Goal: Task Accomplishment & Management: Use online tool/utility

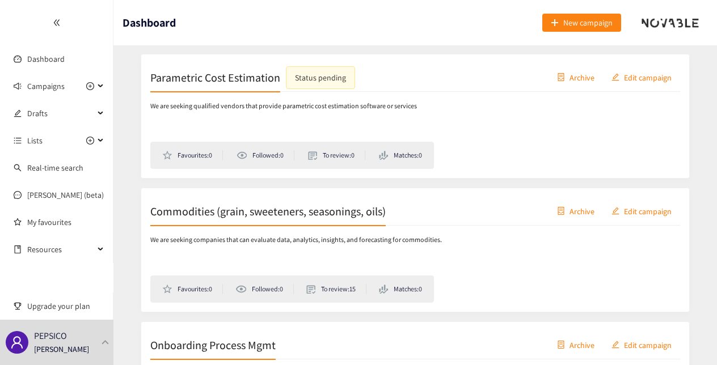
scroll to position [195, 0]
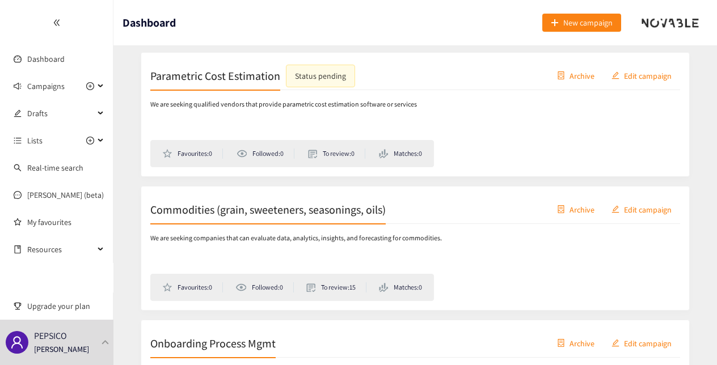
click at [330, 282] on li "To review: 15" at bounding box center [336, 287] width 60 height 10
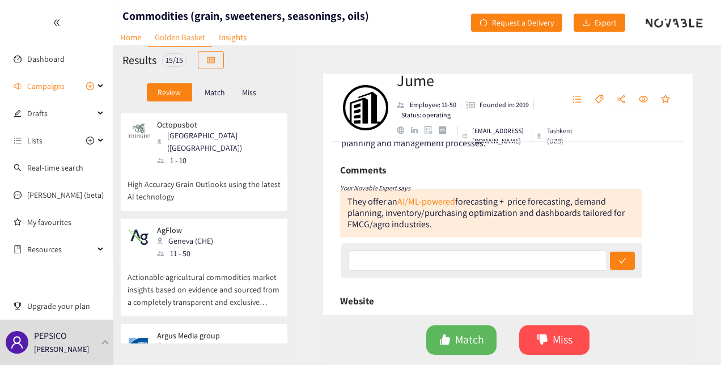
scroll to position [1315, 0]
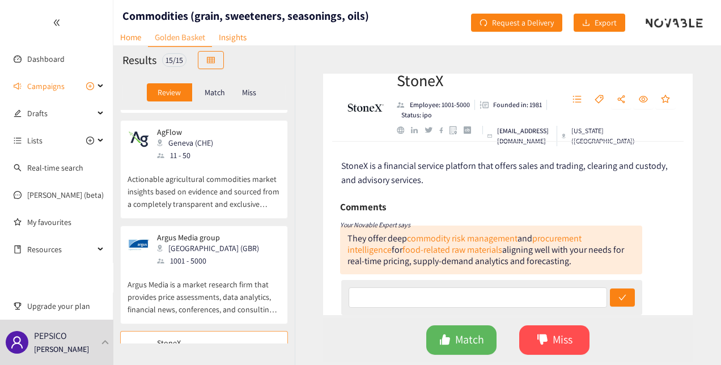
click at [414, 82] on h2 "StoneX" at bounding box center [475, 80] width 157 height 23
click at [223, 233] on div "Argus Media group [GEOGRAPHIC_DATA] (GBR) 1001 - 5000" at bounding box center [204, 250] width 153 height 34
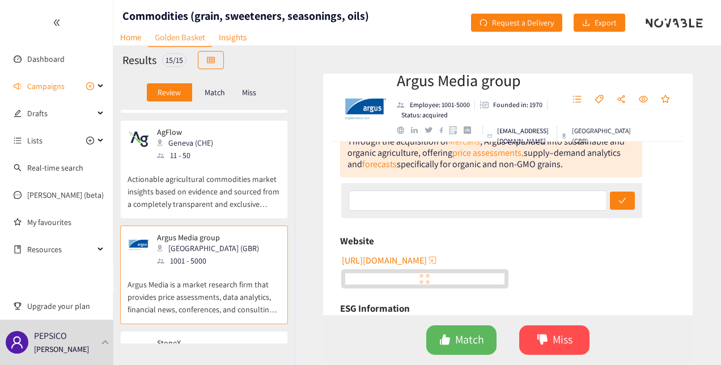
scroll to position [55, 0]
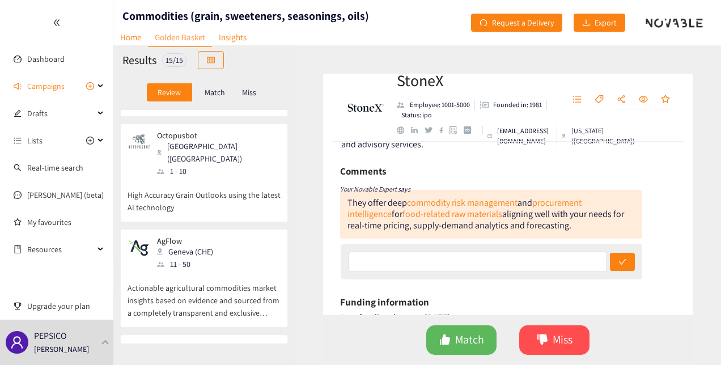
scroll to position [1205, 0]
click at [230, 271] on p "Actionable agricultural commodities market insights based on evidence and sourc…" at bounding box center [204, 295] width 153 height 49
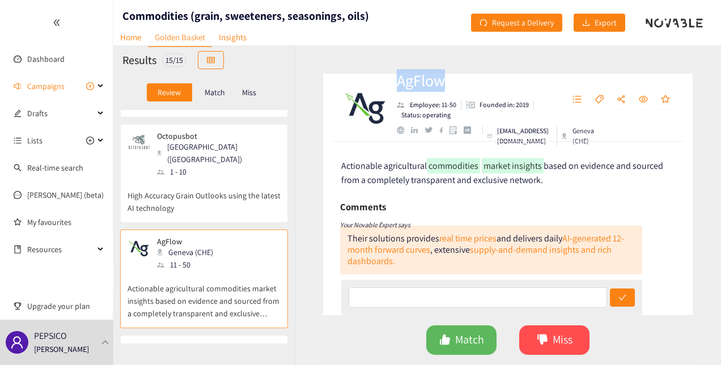
drag, startPoint x: 450, startPoint y: 82, endPoint x: 398, endPoint y: 81, distance: 52.8
click at [398, 81] on h2 "AgFlow" at bounding box center [475, 80] width 157 height 23
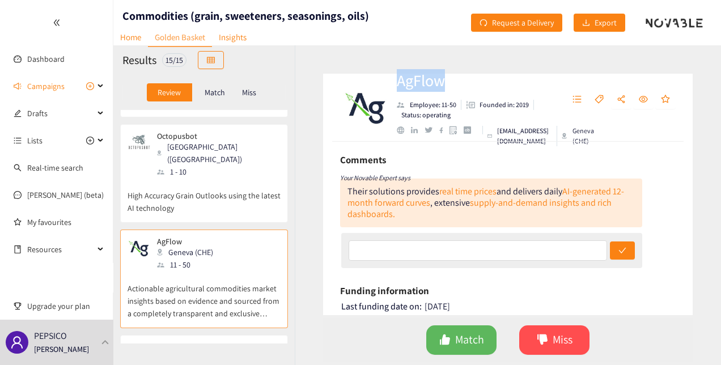
scroll to position [48, 0]
click at [475, 338] on span "Match" at bounding box center [469, 340] width 29 height 18
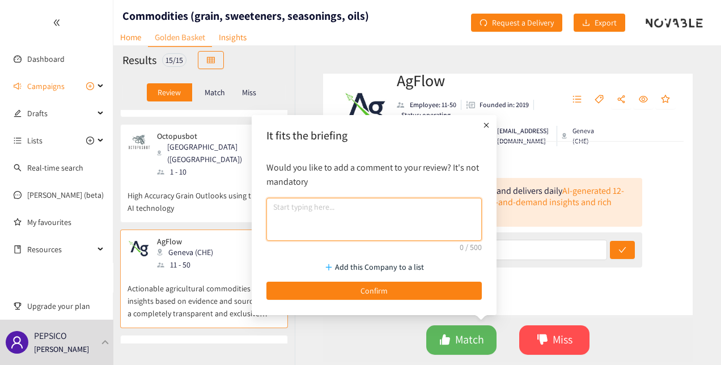
click at [432, 220] on textarea at bounding box center [375, 219] width 216 height 43
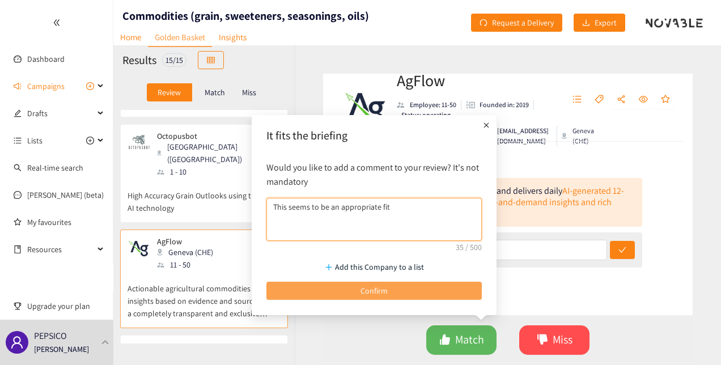
type textarea "This seems to be an appropriate fit"
click at [383, 292] on span "Confirm" at bounding box center [374, 291] width 27 height 12
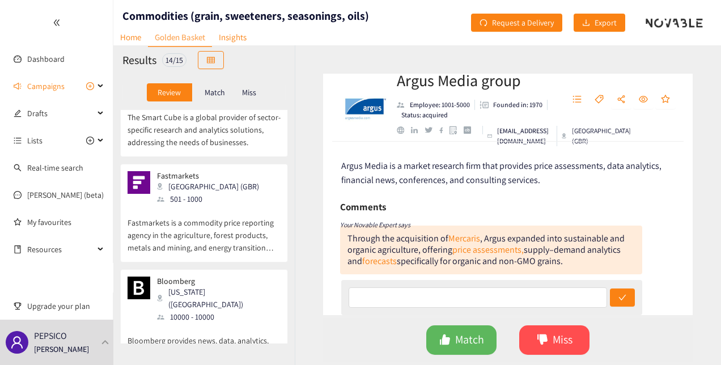
scroll to position [935, 0]
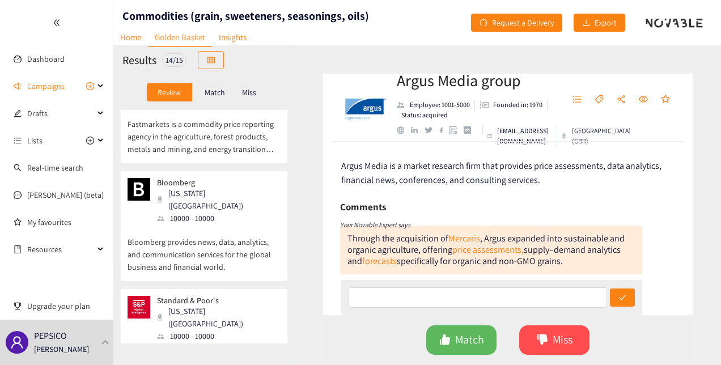
click at [231, 343] on p "The leading provider of global credit benchmarks and research across industries." at bounding box center [204, 361] width 153 height 36
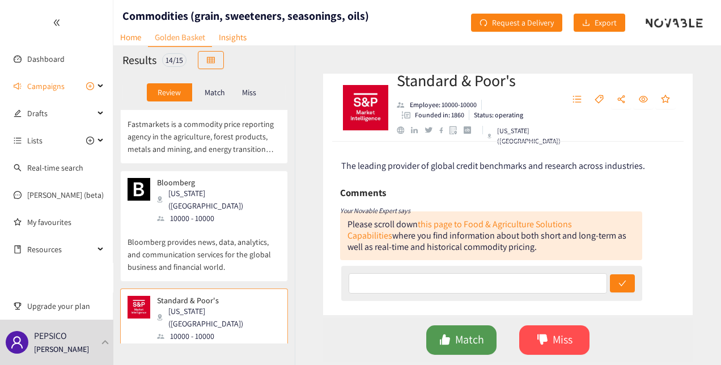
click at [459, 327] on button "Match" at bounding box center [462, 340] width 70 height 29
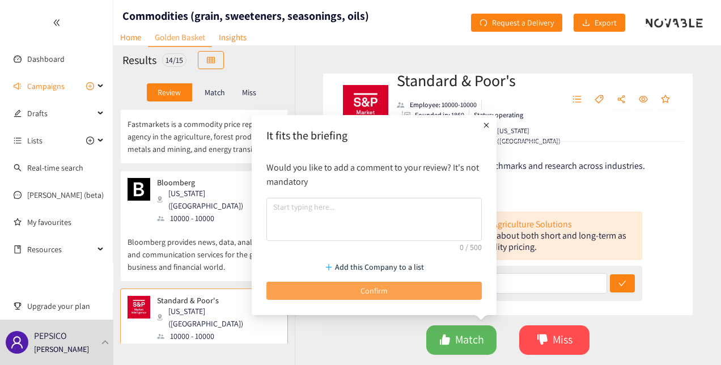
click at [382, 286] on span "Confirm" at bounding box center [374, 291] width 27 height 12
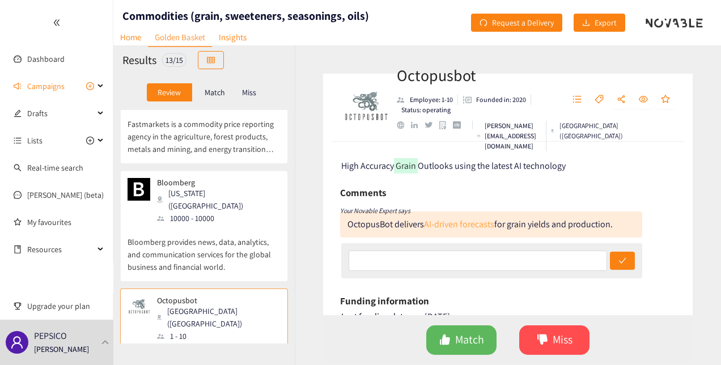
click at [462, 221] on link "AI-driven forecasts" at bounding box center [459, 224] width 70 height 12
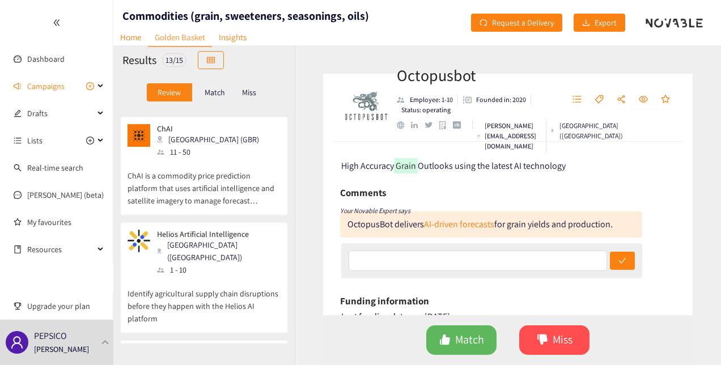
scroll to position [578, 0]
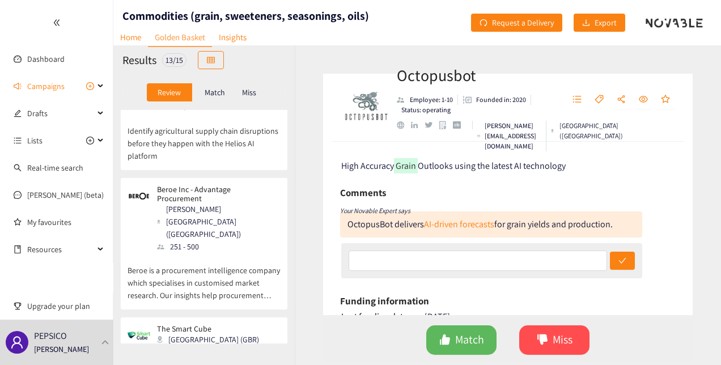
click at [251, 253] on p "Beroe is a procurement intelligence company which specialises in customised mar…" at bounding box center [204, 277] width 153 height 49
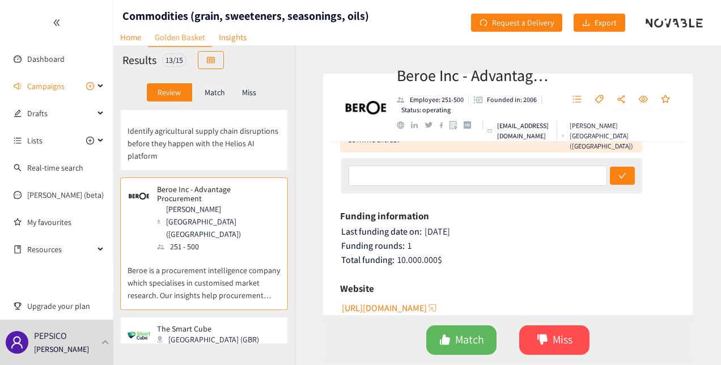
scroll to position [62, 0]
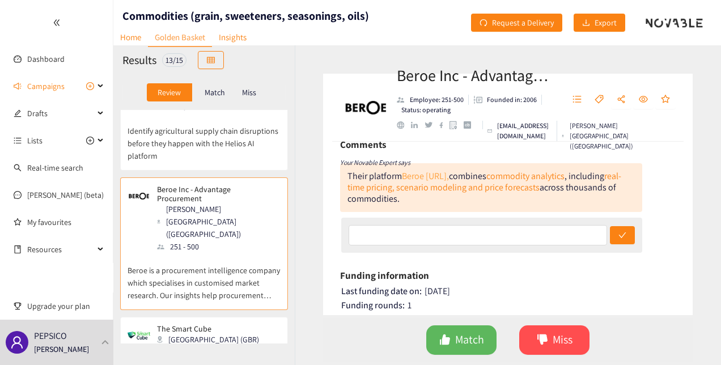
click at [431, 174] on link "Beroe [URL]," at bounding box center [425, 176] width 47 height 12
click at [463, 192] on link "real-time pricing, scenario modeling and price forecasts" at bounding box center [485, 181] width 274 height 23
click at [456, 336] on span "Match" at bounding box center [469, 340] width 29 height 18
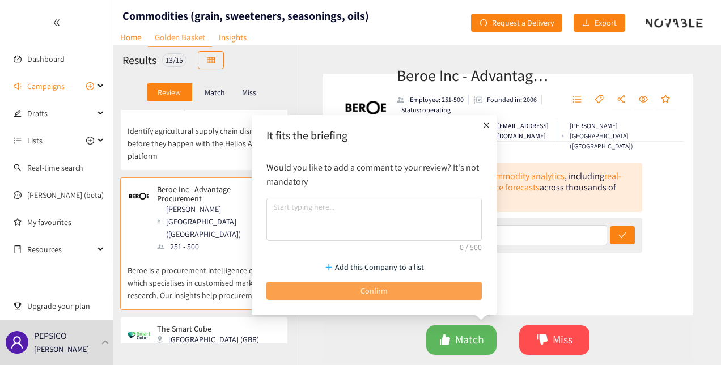
click at [379, 290] on span "Confirm" at bounding box center [374, 291] width 27 height 12
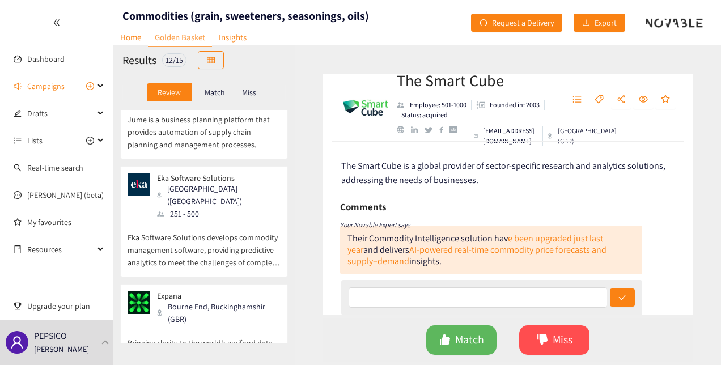
scroll to position [0, 0]
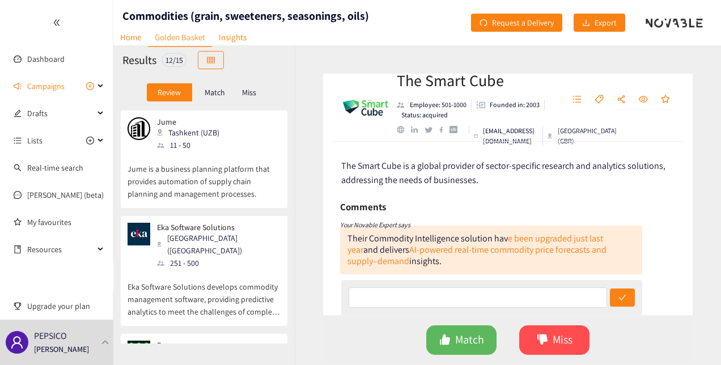
click at [250, 205] on div "Jume Tashkent (UZB) 11 - 50 Jume is a business planning platform that provides …" at bounding box center [204, 162] width 153 height 91
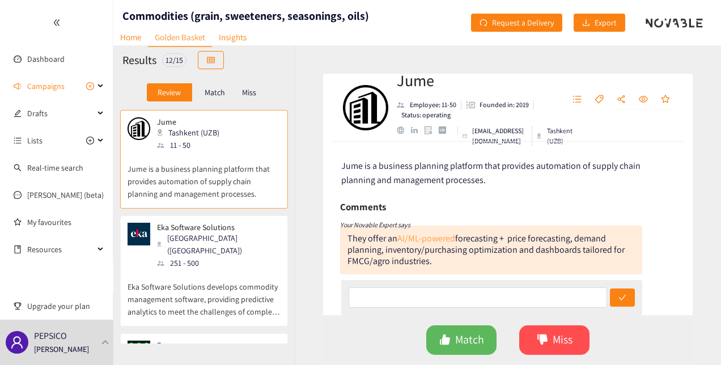
click at [428, 239] on link "AI/ML-powered" at bounding box center [427, 239] width 58 height 12
click at [560, 355] on div "Match Miss" at bounding box center [508, 340] width 370 height 44
click at [223, 257] on div "251 - 500" at bounding box center [218, 263] width 123 height 12
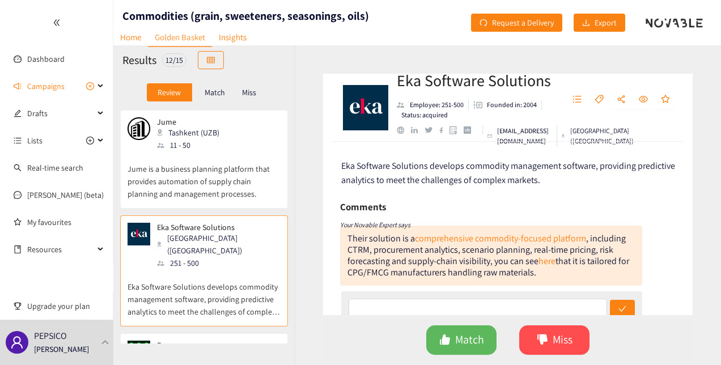
scroll to position [171, 0]
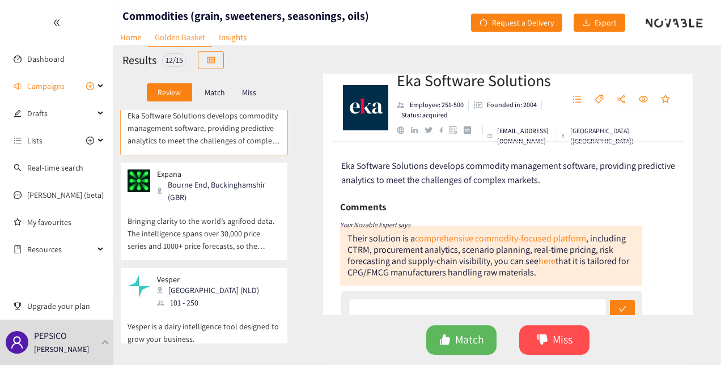
click at [237, 209] on p "Bringing clarity to the world’s agrifood data. The intelligence spans over 30,0…" at bounding box center [204, 228] width 153 height 49
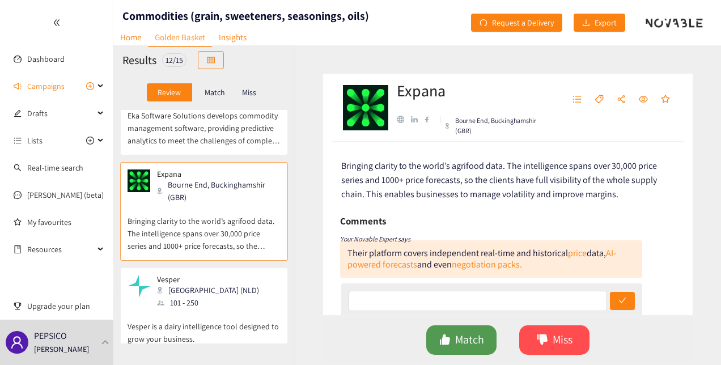
click at [463, 333] on span "Match" at bounding box center [469, 340] width 29 height 18
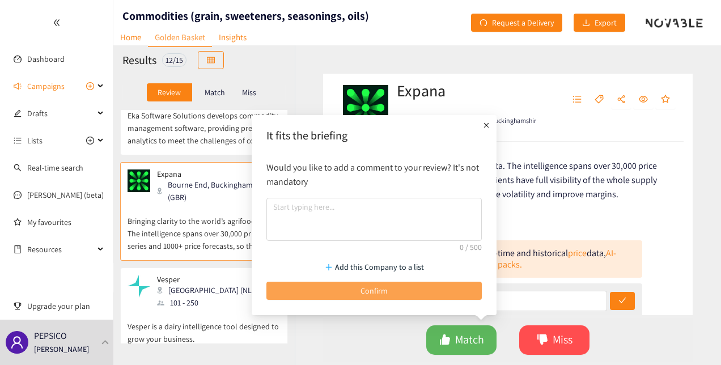
click at [386, 293] on span "Confirm" at bounding box center [374, 291] width 27 height 12
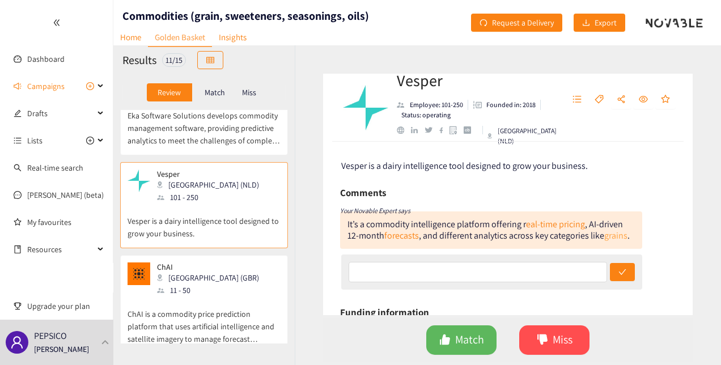
click at [627, 235] on link "grains" at bounding box center [616, 236] width 23 height 12
click at [462, 341] on span "Match" at bounding box center [469, 340] width 29 height 18
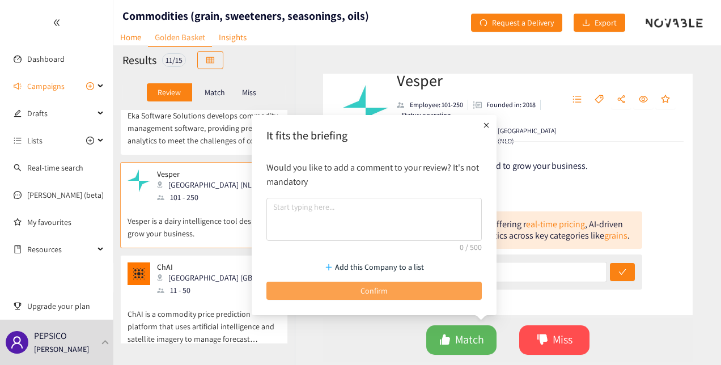
click at [409, 288] on button "Confirm" at bounding box center [375, 291] width 216 height 18
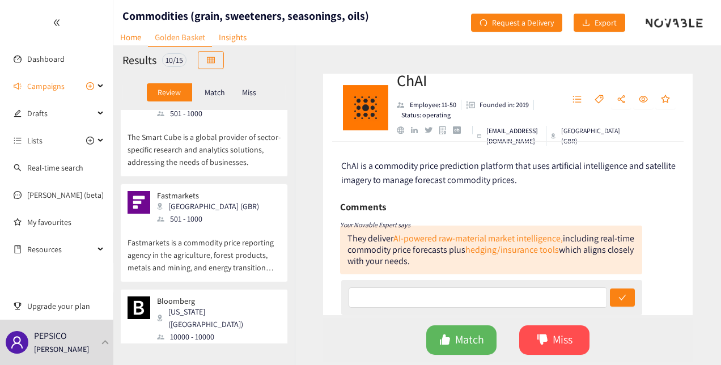
scroll to position [517, 0]
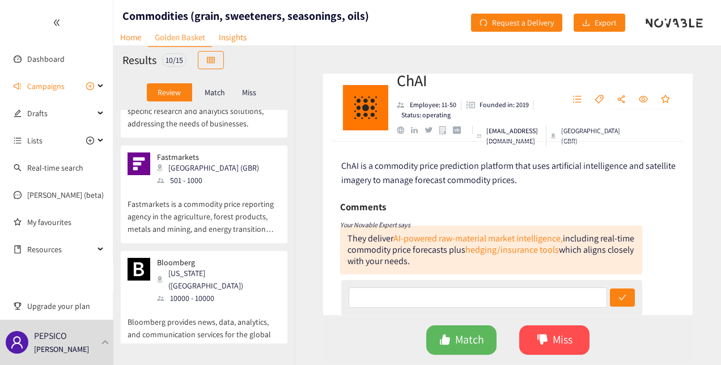
click at [238, 187] on p "Fastmarkets is a commodity price reporting agency in the agriculture, forest pr…" at bounding box center [204, 211] width 153 height 49
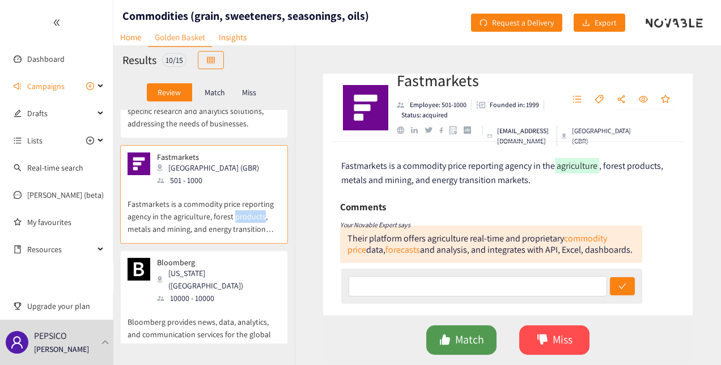
click at [463, 341] on span "Match" at bounding box center [469, 340] width 29 height 18
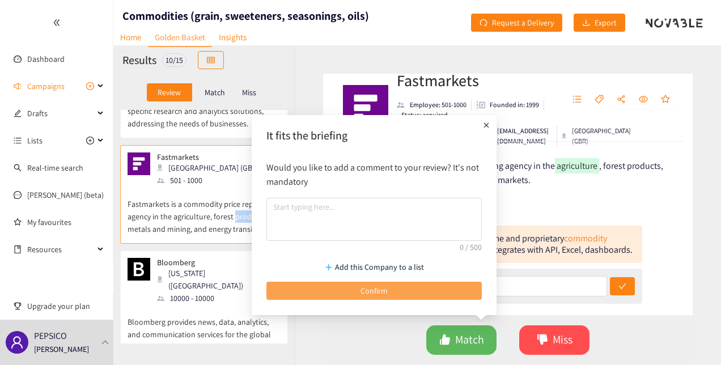
click at [379, 289] on span "Confirm" at bounding box center [374, 291] width 27 height 12
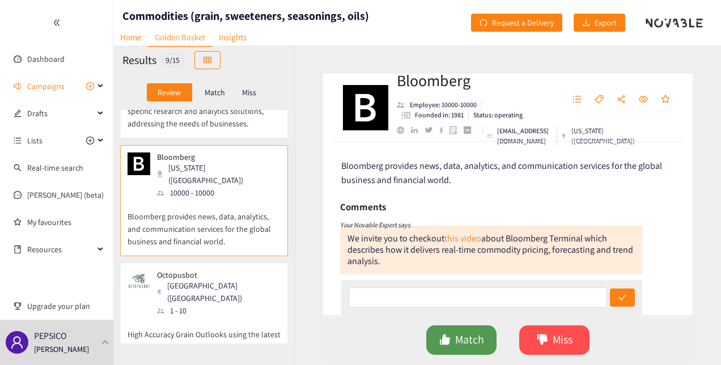
click at [457, 336] on span "Match" at bounding box center [469, 340] width 29 height 18
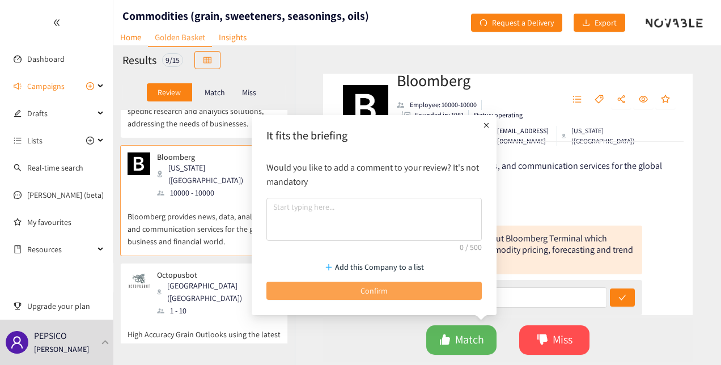
click at [382, 286] on span "Confirm" at bounding box center [374, 291] width 27 height 12
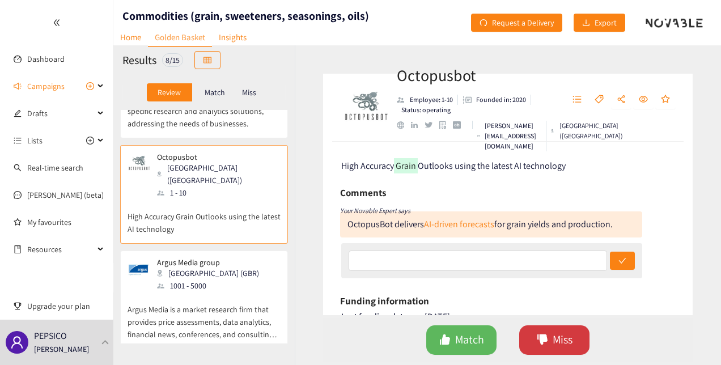
click at [538, 337] on icon "dislike" at bounding box center [543, 340] width 10 height 10
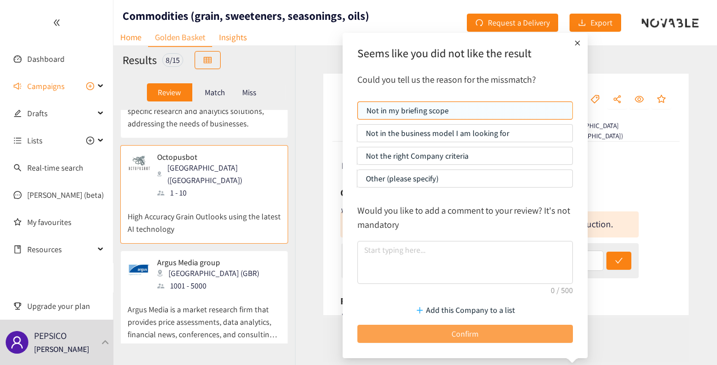
click at [467, 330] on span "Confirm" at bounding box center [464, 334] width 27 height 12
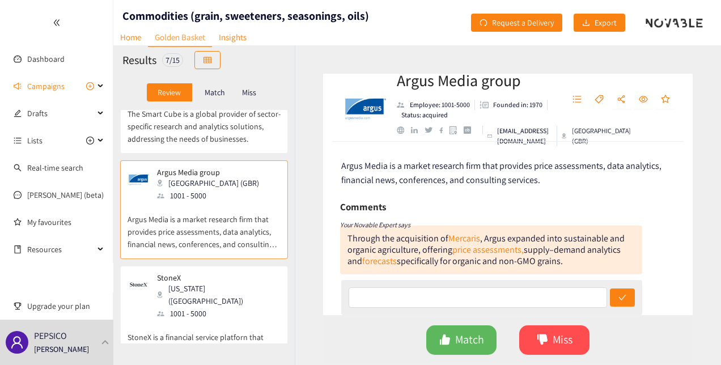
click at [263, 320] on p "StoneX is a financial service platforn that offers sales and trading, clearing …" at bounding box center [204, 344] width 153 height 49
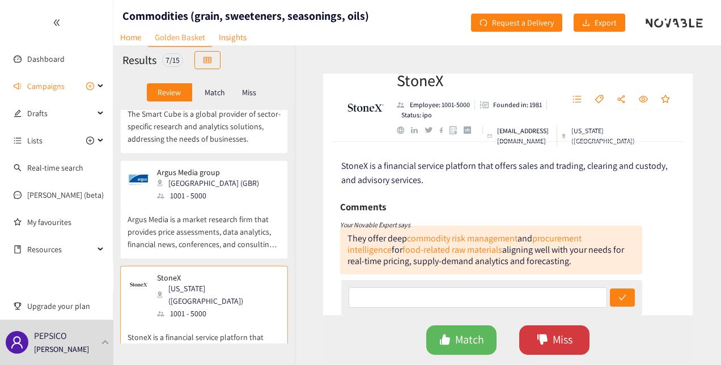
click at [570, 348] on span "Miss" at bounding box center [563, 340] width 20 height 18
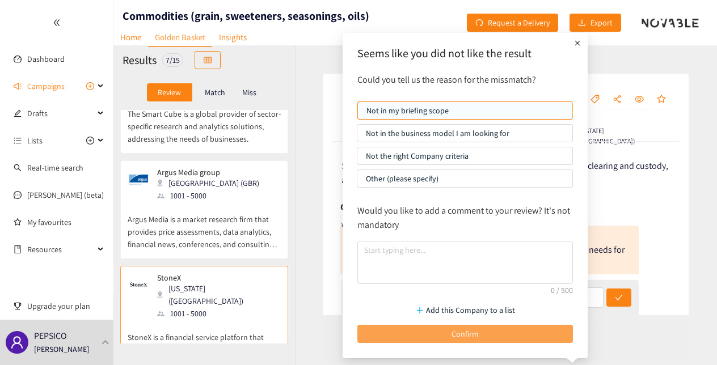
click at [463, 328] on span "Confirm" at bounding box center [464, 334] width 27 height 12
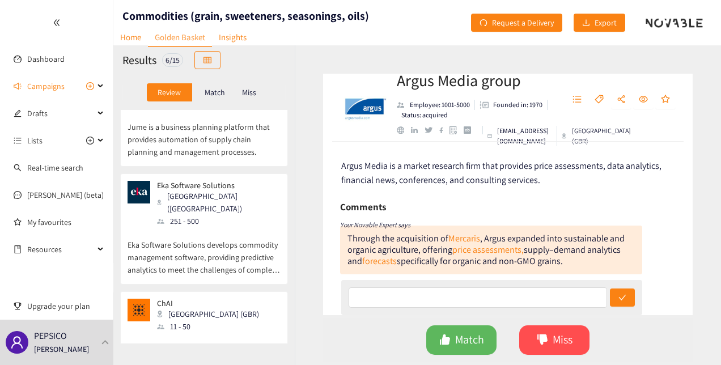
scroll to position [0, 0]
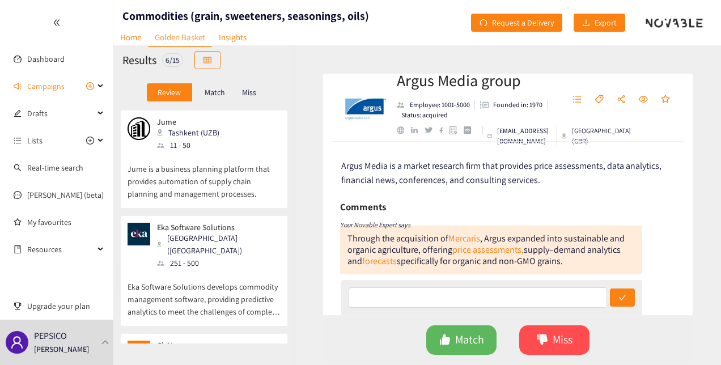
click at [231, 161] on p "Jume is a business planning platform that provides automation of supply chain p…" at bounding box center [204, 175] width 153 height 49
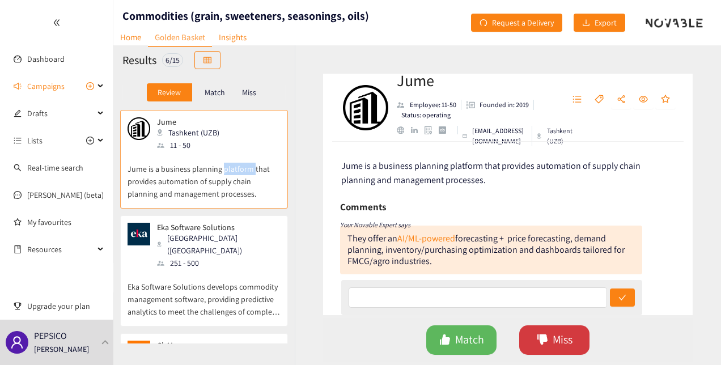
click at [558, 336] on span "Miss" at bounding box center [563, 340] width 20 height 18
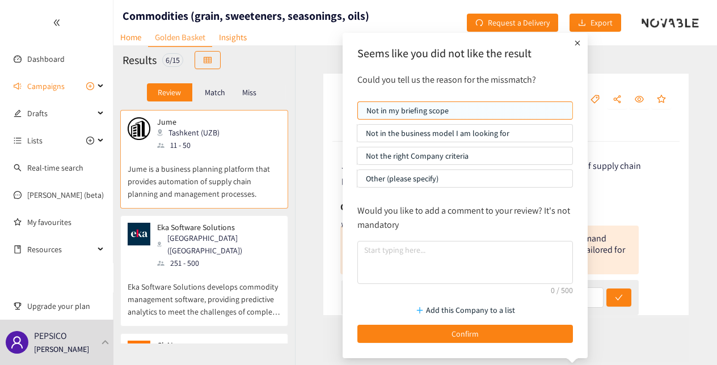
click at [458, 176] on p "Other (please specify)" at bounding box center [465, 178] width 198 height 17
click at [357, 181] on input "Other (please specify)" at bounding box center [357, 181] width 0 height 0
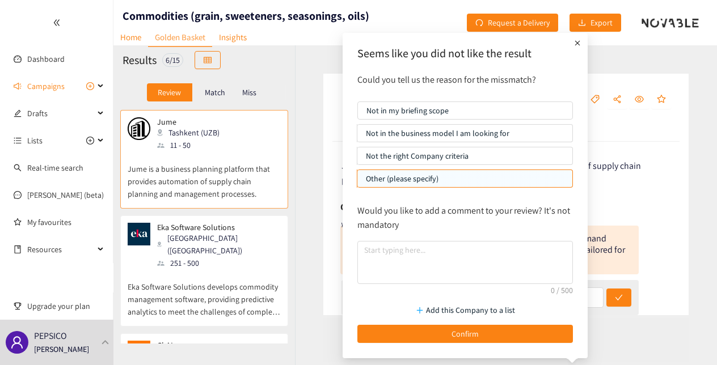
click at [456, 105] on p "Not in my briefing scope" at bounding box center [464, 110] width 197 height 17
click at [358, 113] on input "Not in my briefing scope" at bounding box center [358, 113] width 0 height 0
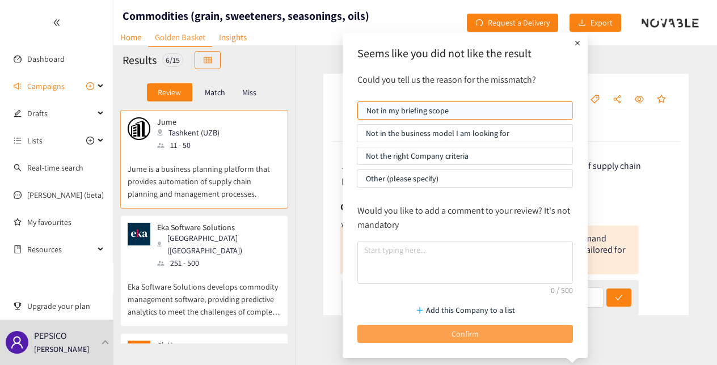
click at [488, 332] on button "Confirm" at bounding box center [465, 334] width 216 height 18
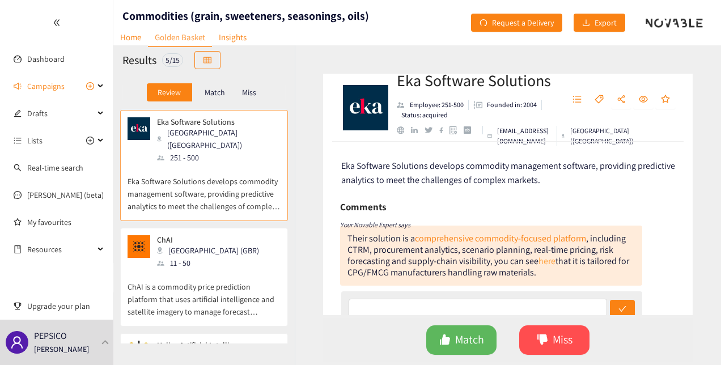
click at [544, 261] on link "here" at bounding box center [547, 261] width 17 height 12
click at [219, 280] on p "ChAI is a commodity price prediction platform that uses artificial intelligence…" at bounding box center [204, 293] width 153 height 49
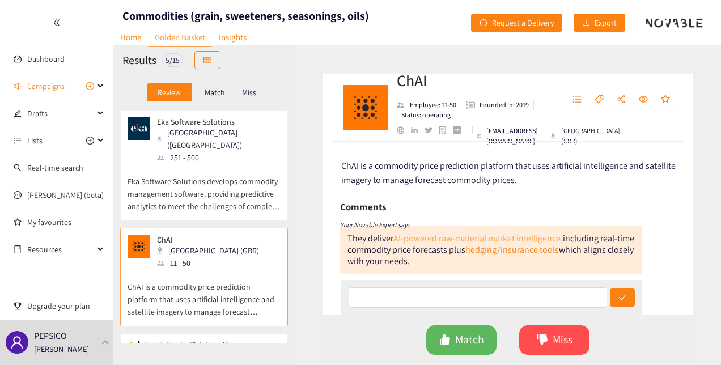
click at [482, 238] on link "AI-powered raw-material market intelligence," at bounding box center [479, 239] width 170 height 12
click at [475, 341] on span "Match" at bounding box center [469, 340] width 29 height 18
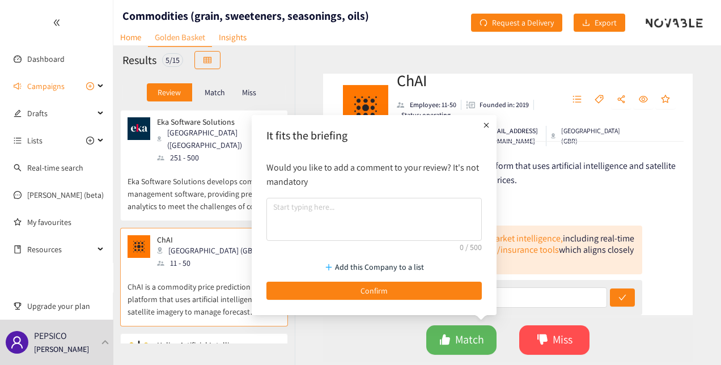
click at [398, 302] on div "Add this Company to a list Confirm" at bounding box center [374, 278] width 227 height 56
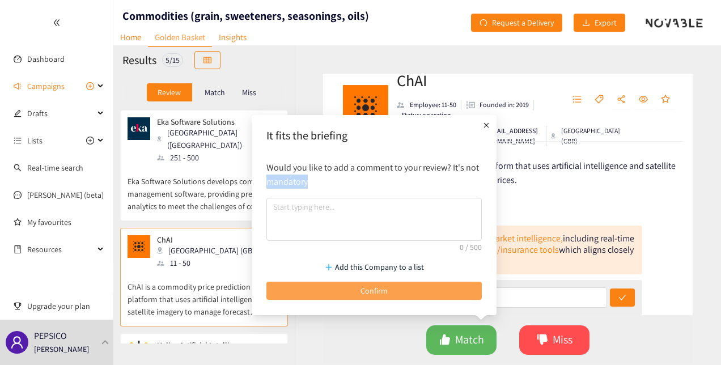
click at [398, 297] on button "Confirm" at bounding box center [375, 291] width 216 height 18
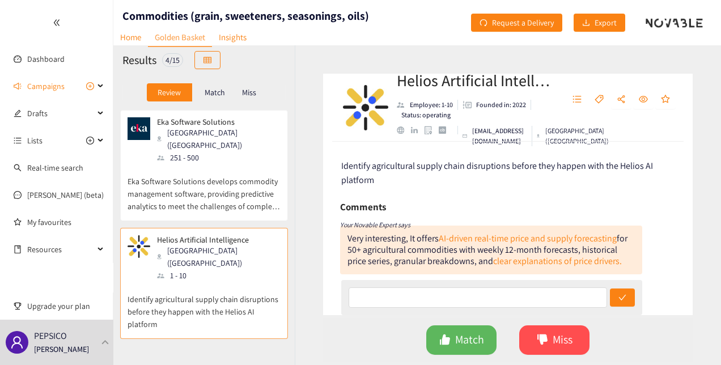
scroll to position [18, 0]
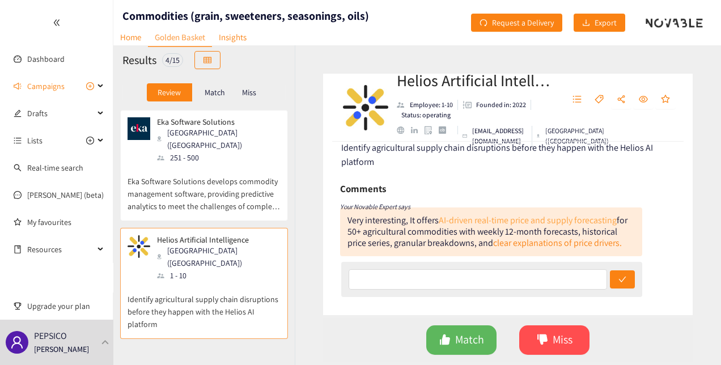
click at [465, 219] on link "AI-driven real-time price and supply forecasting" at bounding box center [528, 220] width 178 height 12
click at [471, 336] on span "Match" at bounding box center [469, 340] width 29 height 18
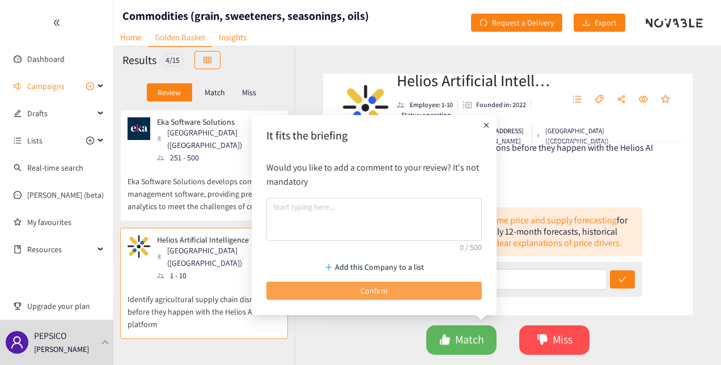
click at [369, 294] on span "Confirm" at bounding box center [374, 291] width 27 height 12
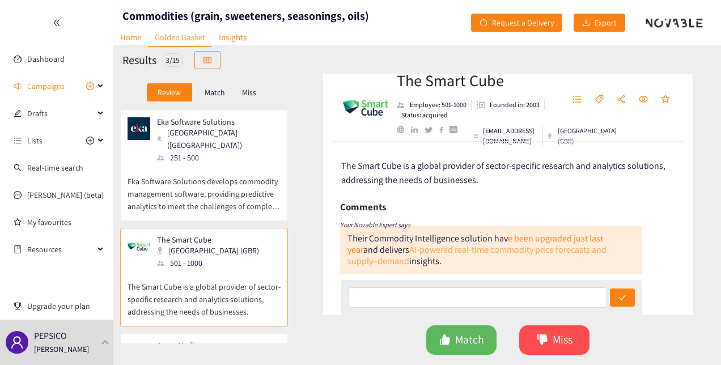
click at [538, 251] on link "AI-powered real-time commodity price forecasts and supply–demand" at bounding box center [477, 255] width 259 height 23
click at [459, 348] on span "Match" at bounding box center [469, 340] width 29 height 18
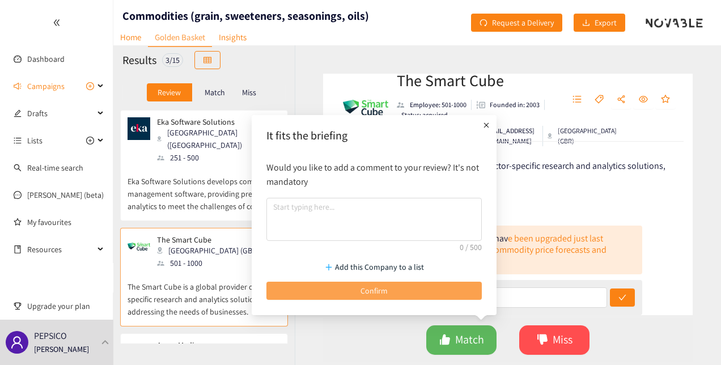
click at [386, 292] on span "Confirm" at bounding box center [374, 291] width 27 height 12
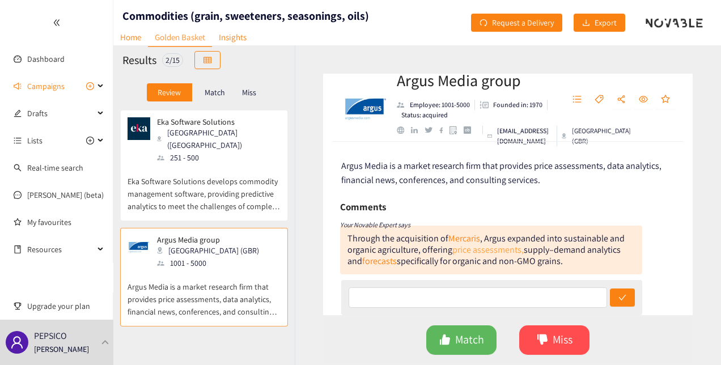
click at [477, 247] on link "price assessments," at bounding box center [488, 250] width 71 height 12
click at [463, 343] on span "Match" at bounding box center [469, 340] width 29 height 18
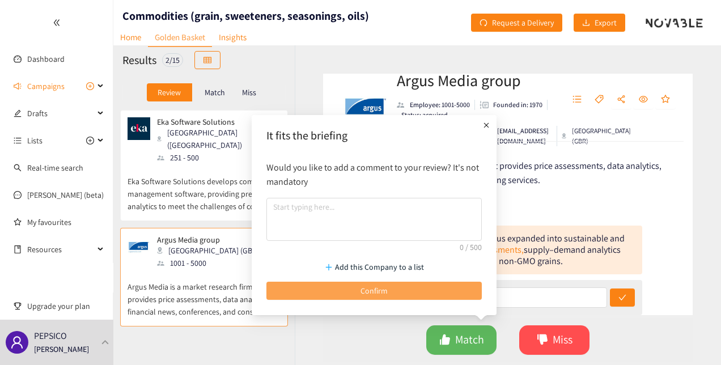
click at [379, 288] on span "Confirm" at bounding box center [374, 291] width 27 height 12
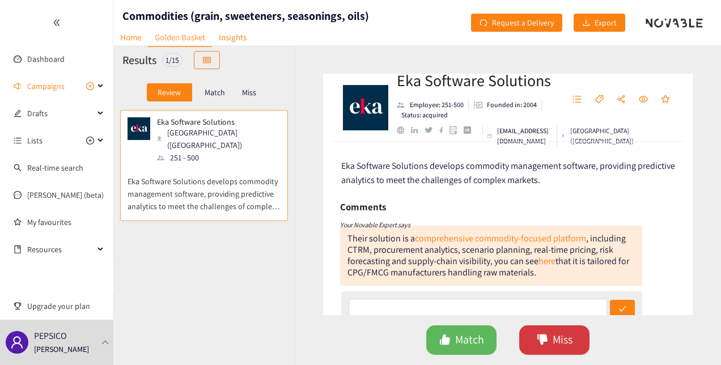
click at [565, 343] on span "Miss" at bounding box center [563, 340] width 20 height 18
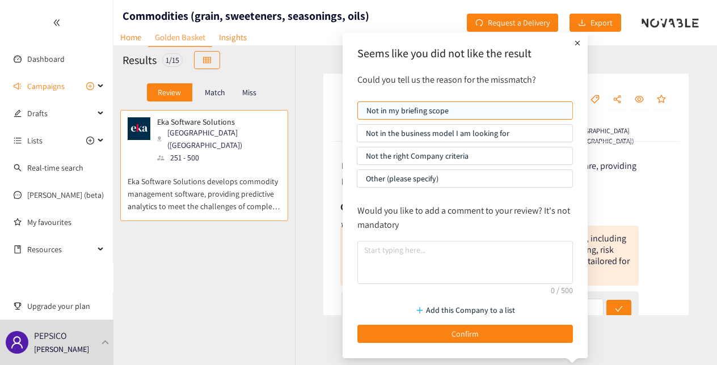
click at [433, 134] on p "Not in the business model I am looking for" at bounding box center [465, 133] width 198 height 17
click at [357, 136] on input "Not in the business model I am looking for" at bounding box center [357, 136] width 0 height 0
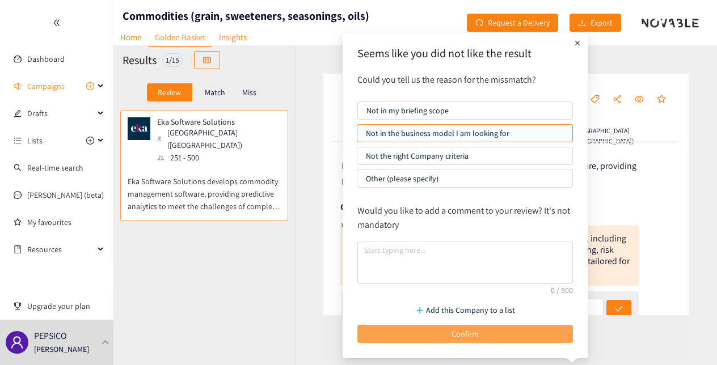
click at [465, 331] on span "Confirm" at bounding box center [464, 334] width 27 height 12
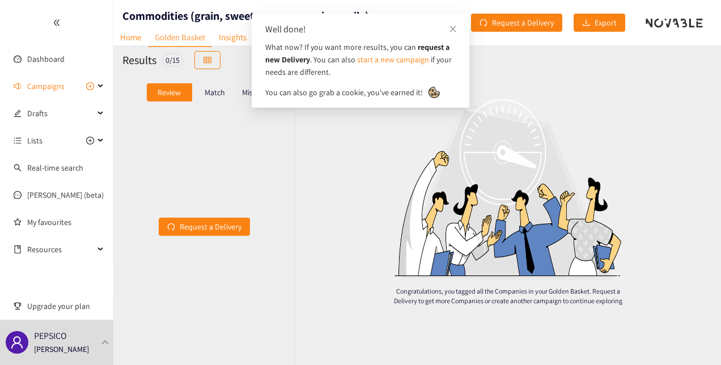
click at [430, 91] on div at bounding box center [434, 92] width 11 height 11
click at [448, 31] on div "Well done!" at bounding box center [360, 30] width 191 height 14
click at [450, 31] on icon "close" at bounding box center [453, 29] width 8 height 8
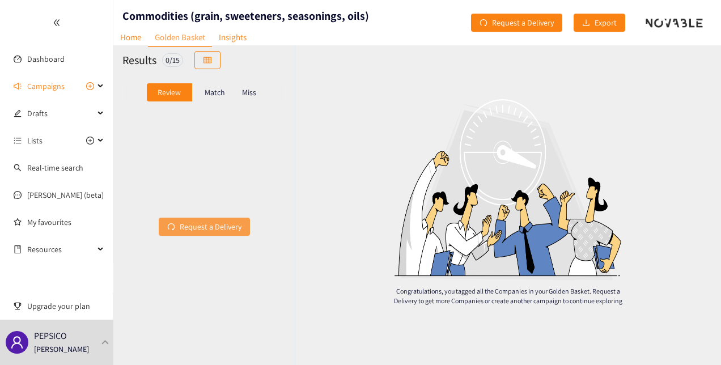
click at [201, 225] on span "Request a Delivery" at bounding box center [211, 227] width 62 height 12
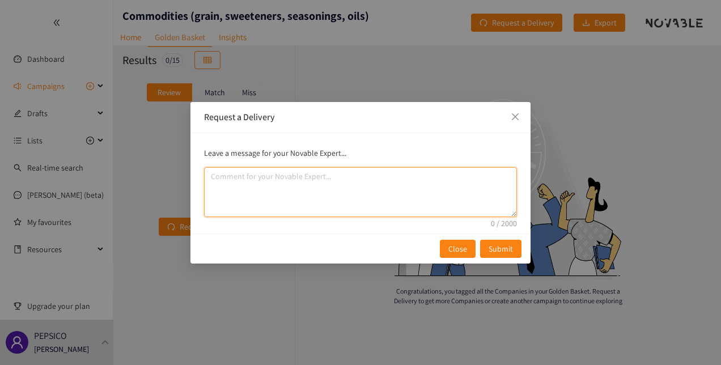
click at [374, 195] on textarea "comment" at bounding box center [360, 192] width 313 height 50
type textarea "Great find - could you find a few more companies?"
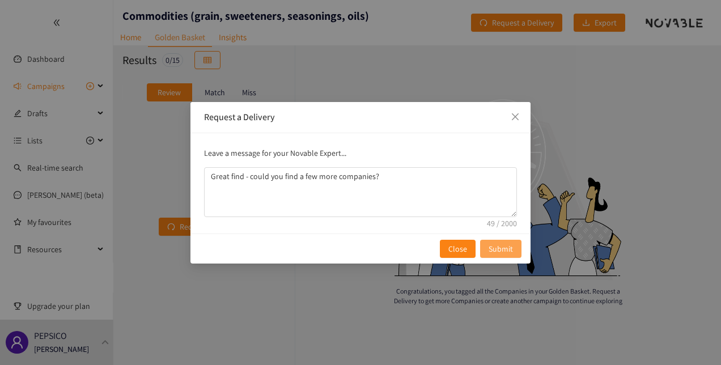
click at [501, 252] on span "Submit" at bounding box center [501, 249] width 24 height 12
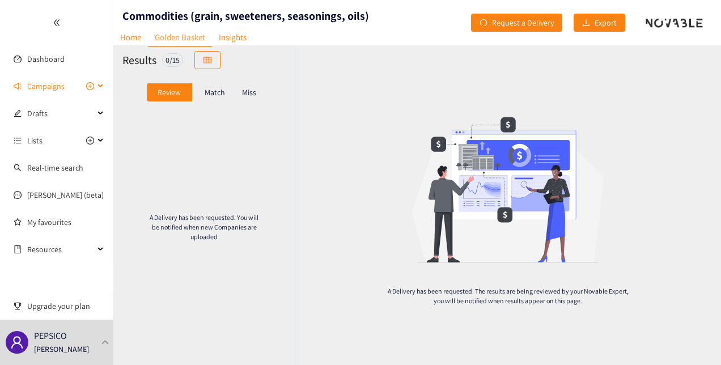
click at [47, 91] on span "Campaigns" at bounding box center [45, 86] width 37 height 23
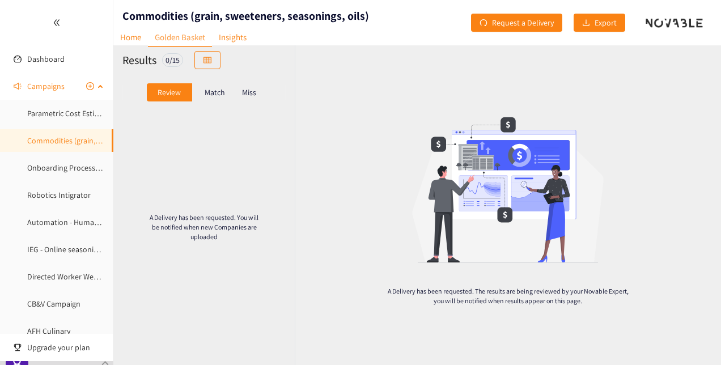
click at [48, 93] on span "Campaigns" at bounding box center [45, 86] width 37 height 23
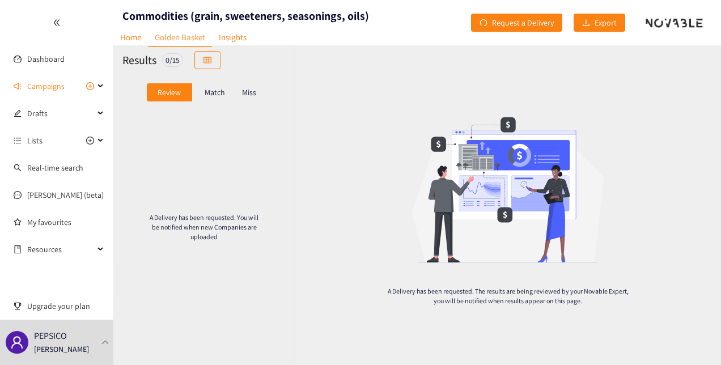
click at [217, 91] on p "Match" at bounding box center [215, 92] width 20 height 9
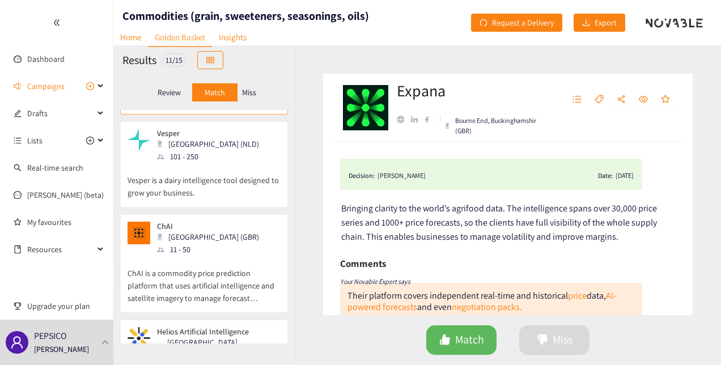
scroll to position [0, 0]
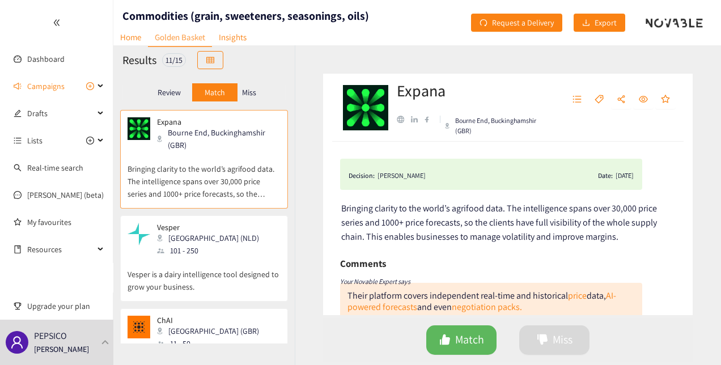
click at [240, 267] on p "Vesper is a dairy intelligence tool designed to grow your business." at bounding box center [204, 275] width 153 height 36
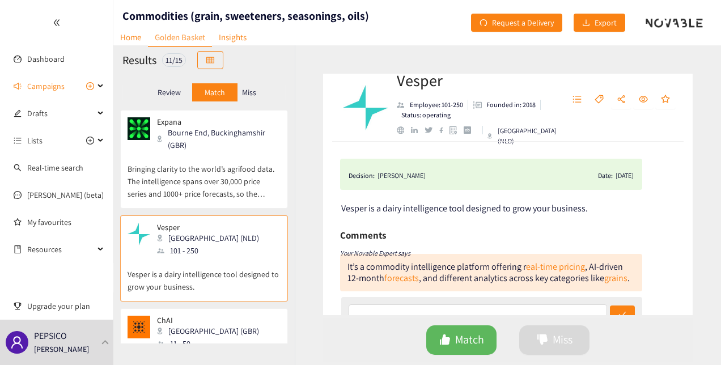
click at [204, 153] on p "Bringing clarity to the world’s agrifood data. The intelligence spans over 30,0…" at bounding box center [204, 175] width 153 height 49
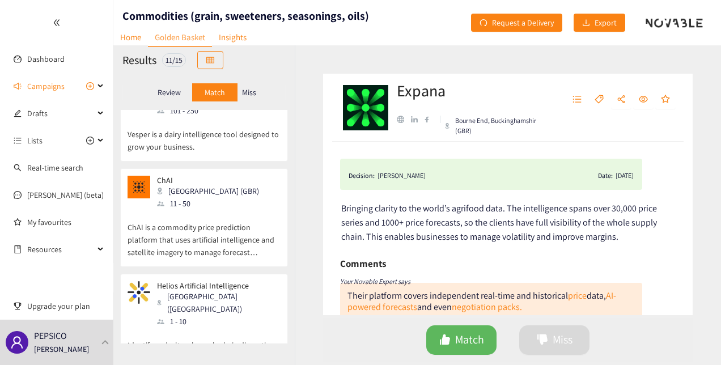
scroll to position [141, 0]
